Goal: Navigation & Orientation: Find specific page/section

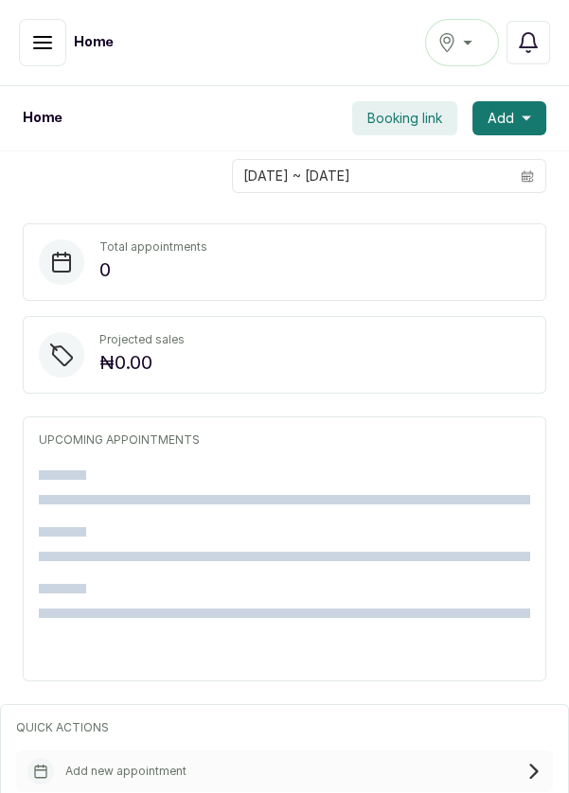
click at [461, 40] on div "[GEOGRAPHIC_DATA]" at bounding box center [461, 42] width 49 height 23
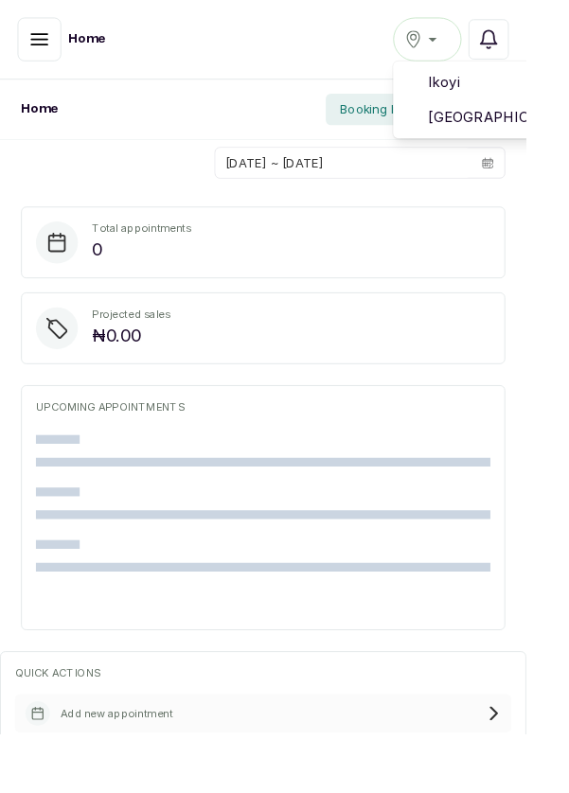
click at [542, 131] on span "[GEOGRAPHIC_DATA]" at bounding box center [531, 126] width 136 height 23
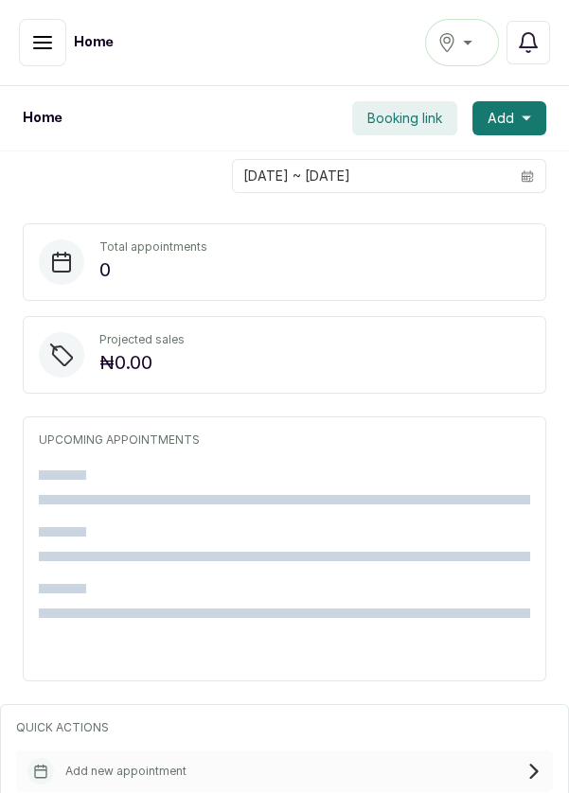
click at [31, 54] on button "button" at bounding box center [42, 42] width 47 height 47
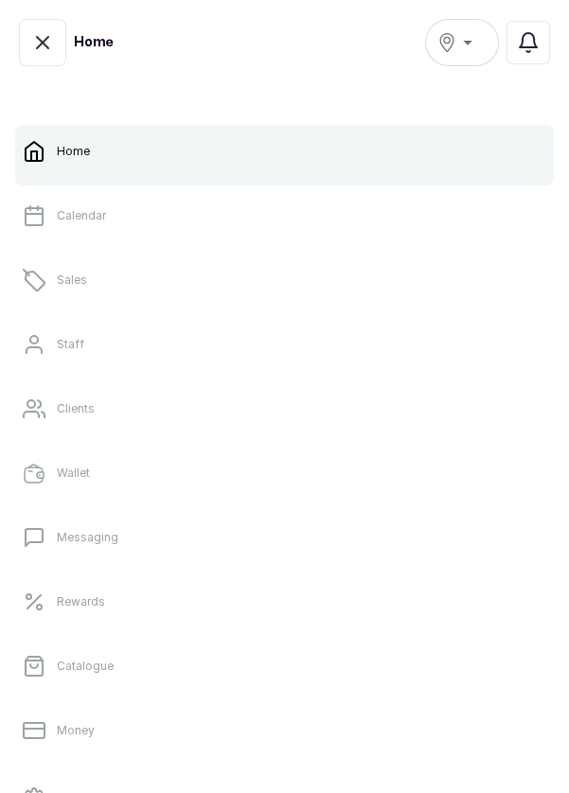
click at [82, 217] on p "Calendar" at bounding box center [81, 215] width 49 height 15
